Goal: Task Accomplishment & Management: Manage account settings

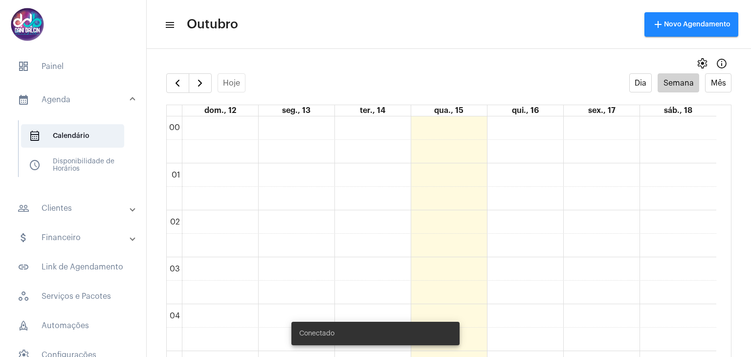
scroll to position [429, 0]
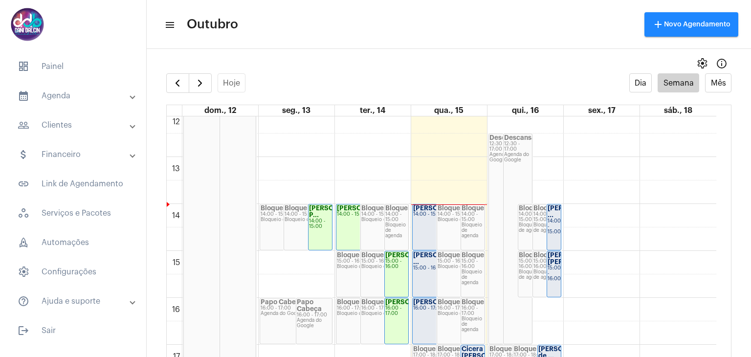
scroll to position [625, 0]
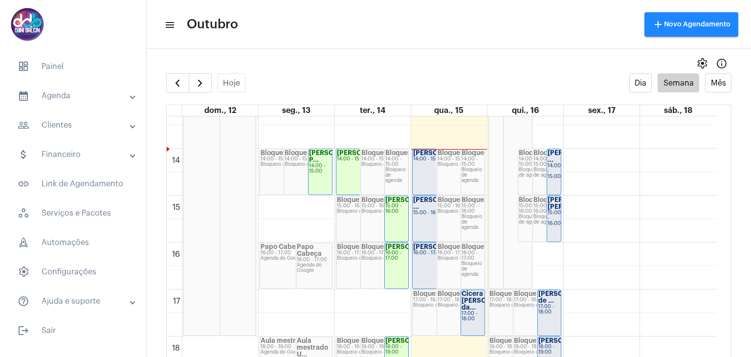
click at [556, 210] on strong "[PERSON_NAME] [PERSON_NAME].." at bounding box center [577, 203] width 59 height 13
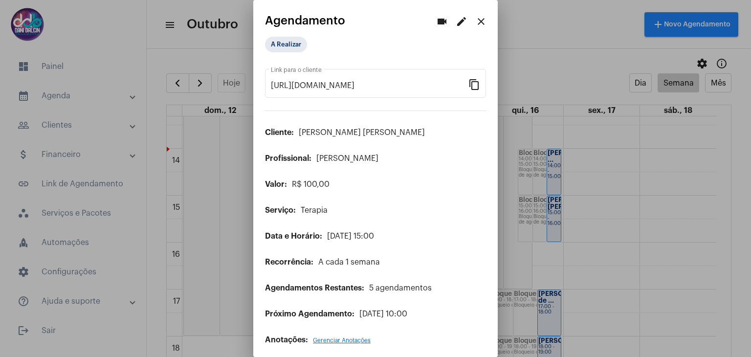
click at [456, 26] on mat-icon "edit" at bounding box center [462, 22] width 12 height 12
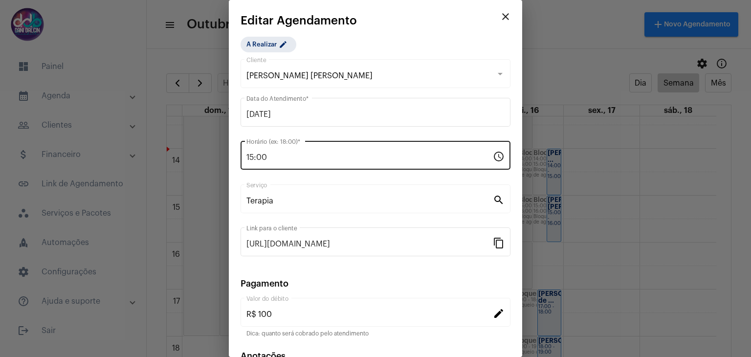
click at [313, 161] on input "15:00" at bounding box center [370, 157] width 247 height 9
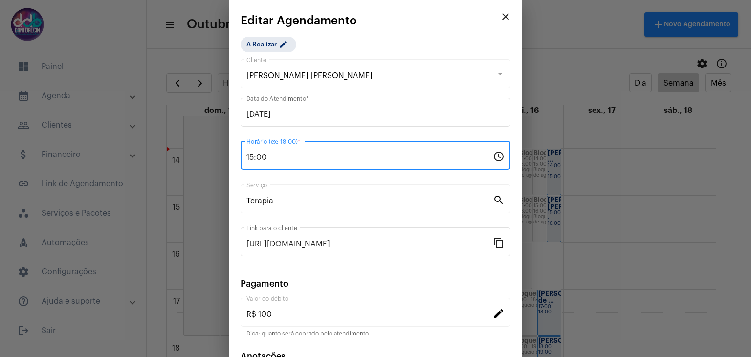
click at [306, 160] on input "15:00" at bounding box center [370, 157] width 247 height 9
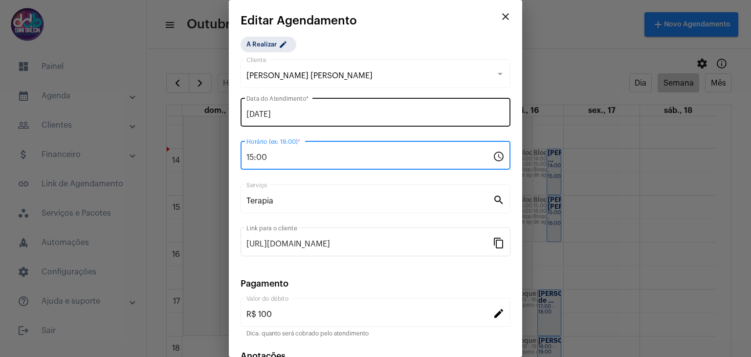
click at [294, 117] on input "16/10/2025" at bounding box center [376, 114] width 258 height 9
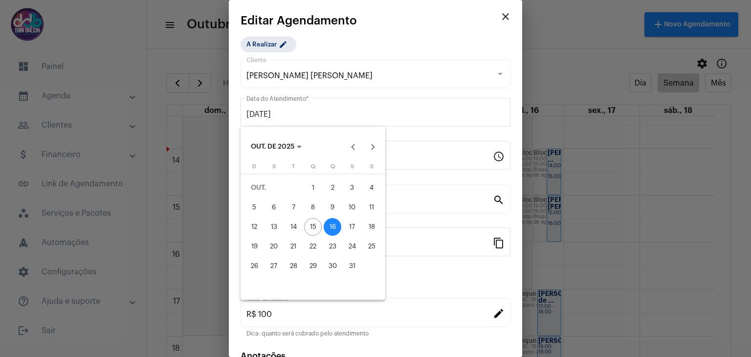
click at [316, 224] on div "15" at bounding box center [313, 227] width 18 height 18
type input "15/10/2025"
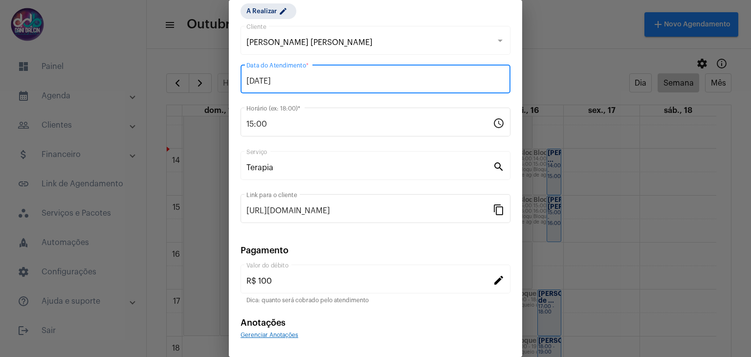
scroll to position [63, 0]
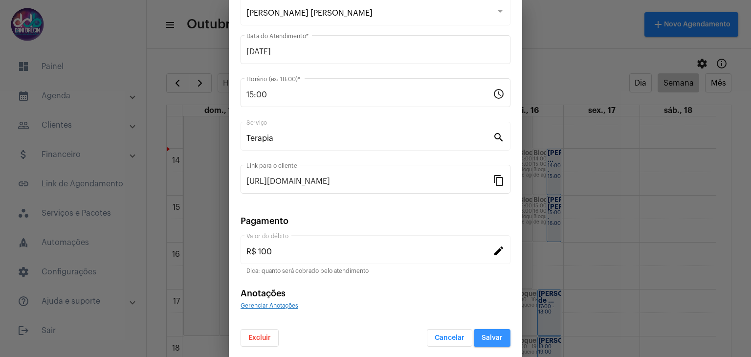
click at [479, 331] on button "Salvar" at bounding box center [492, 338] width 37 height 18
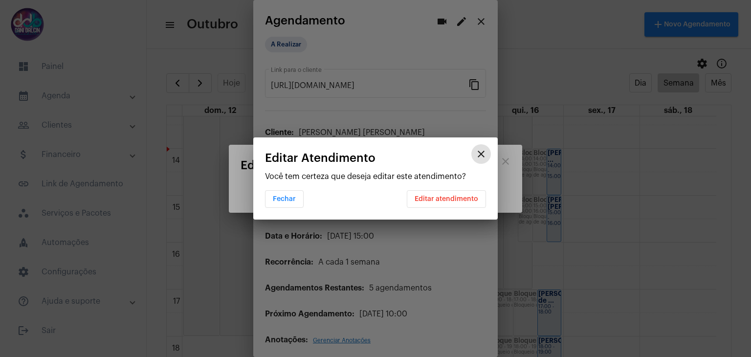
click at [447, 202] on button "Editar atendimento" at bounding box center [446, 199] width 79 height 18
